Goal: Task Accomplishment & Management: Use online tool/utility

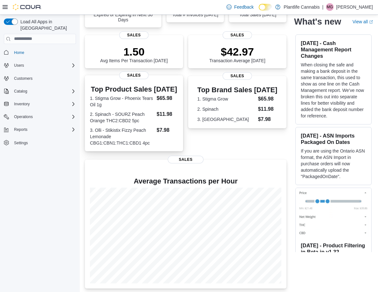
scroll to position [80, 0]
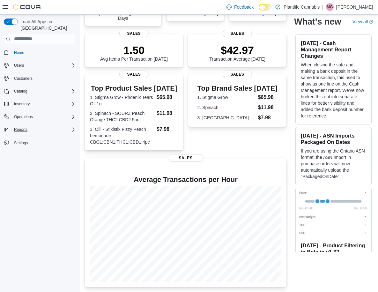
click at [73, 127] on icon "Complex example" at bounding box center [73, 129] width 5 height 5
click at [24, 145] on span "Reports" at bounding box center [17, 147] width 13 height 5
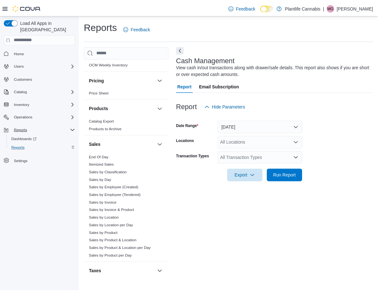
scroll to position [297, 0]
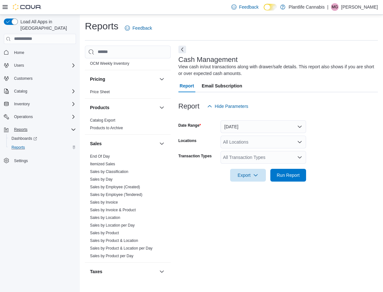
click at [102, 195] on link "Sales by Employee (Tendered)" at bounding box center [116, 195] width 52 height 4
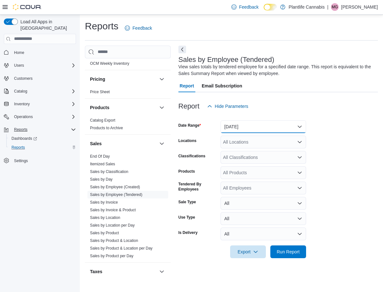
click at [232, 129] on button "[DATE]" at bounding box center [264, 126] width 86 height 13
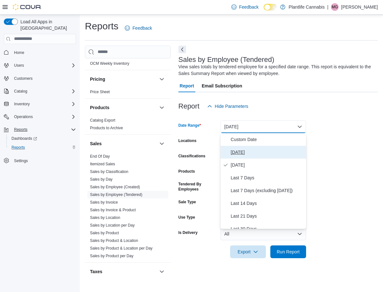
click at [243, 149] on span "[DATE]" at bounding box center [267, 153] width 73 height 8
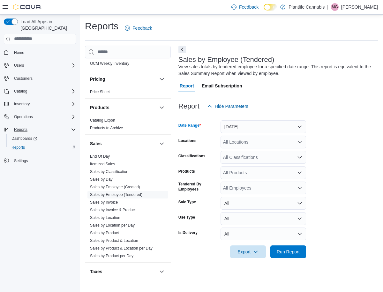
click at [257, 142] on div "All Locations" at bounding box center [264, 142] width 86 height 13
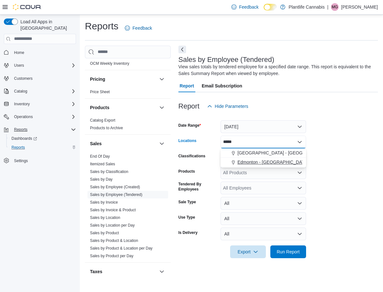
type input "*****"
click at [259, 161] on span "Edmonton - [GEOGRAPHIC_DATA] South" at bounding box center [280, 162] width 84 height 6
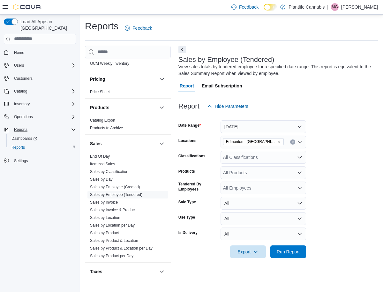
click at [369, 235] on form "Date Range [DATE] Locations [GEOGRAPHIC_DATA] - [GEOGRAPHIC_DATA] South Classif…" at bounding box center [279, 186] width 200 height 146
click at [287, 251] on span "Run Report" at bounding box center [288, 251] width 23 height 6
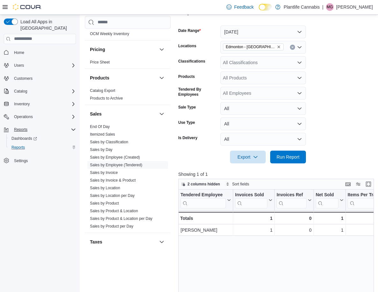
scroll to position [104, 0]
